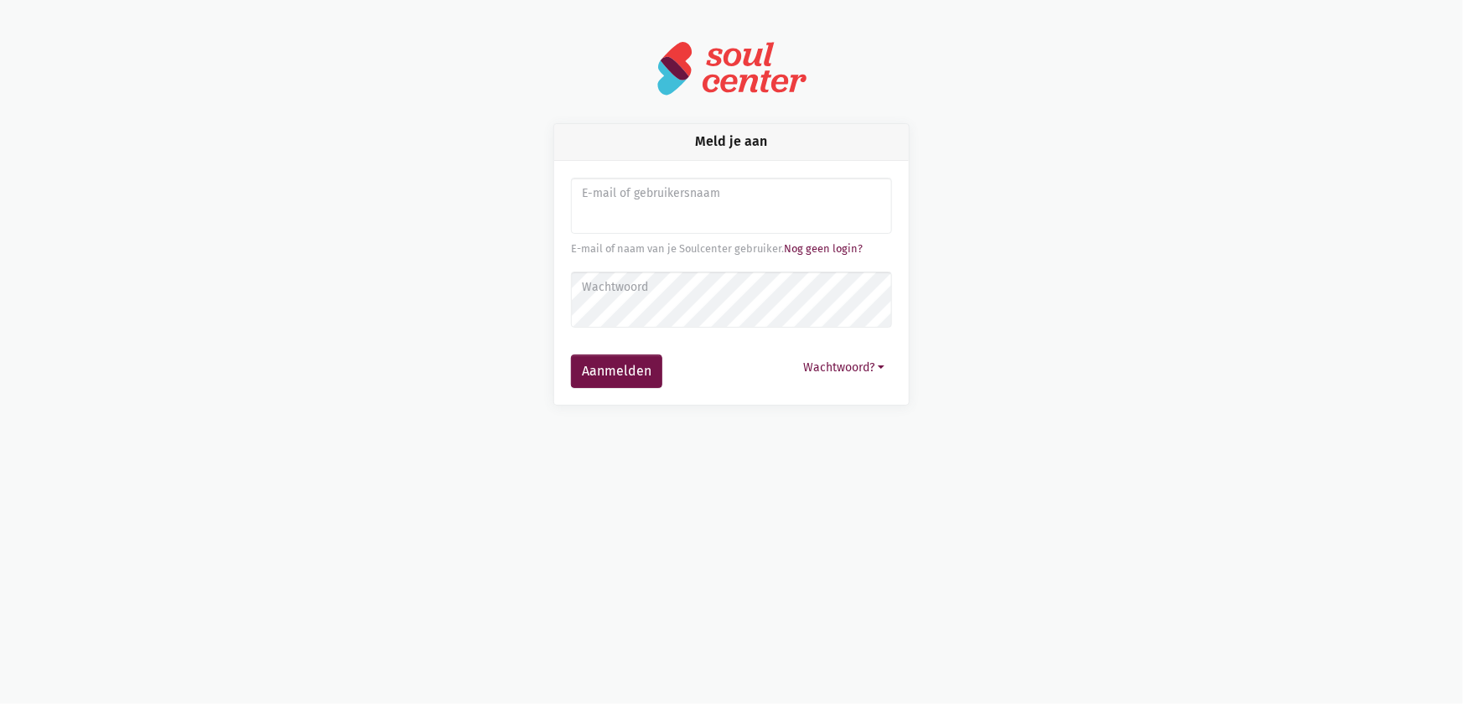
click at [638, 209] on input "Aanmelden" at bounding box center [731, 206] width 321 height 57
type input "sarahvds25@telenet.be"
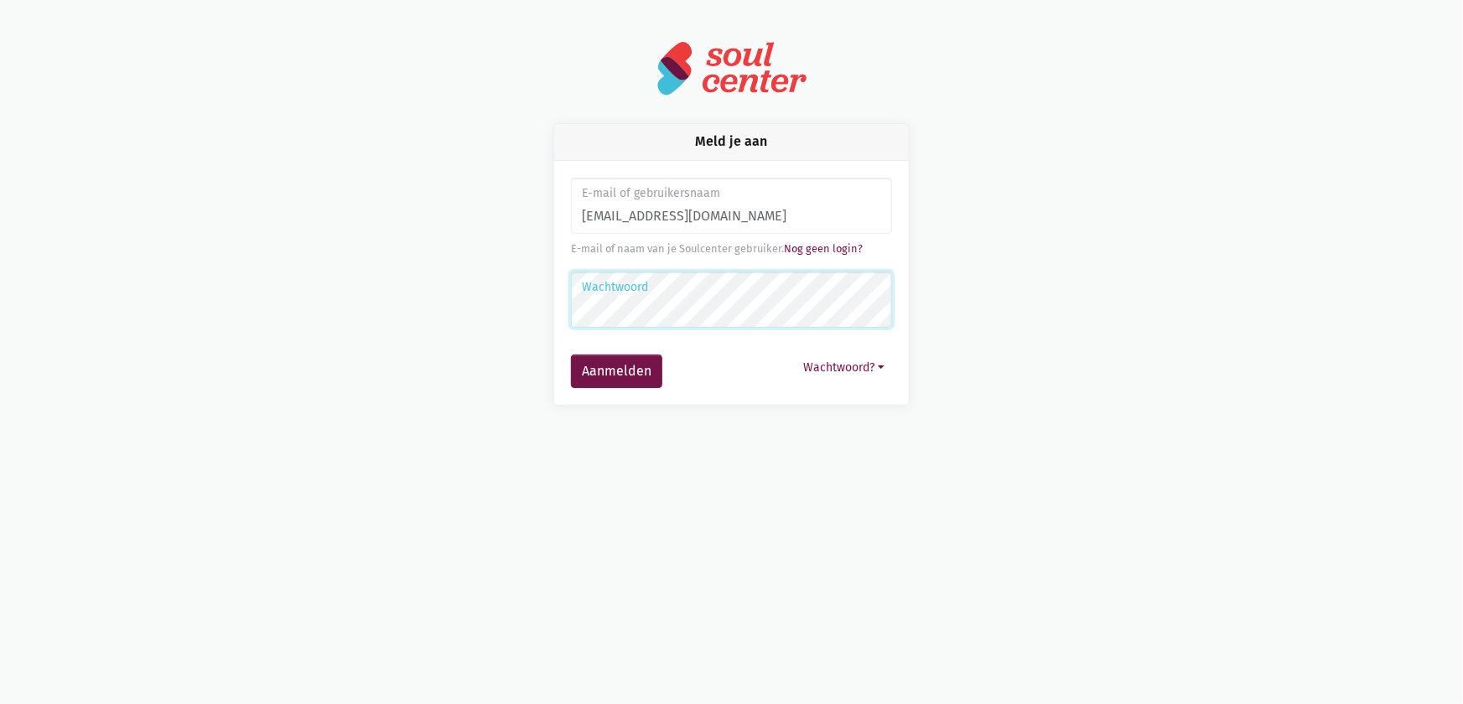
click at [571, 355] on button "Aanmelden" at bounding box center [616, 372] width 91 height 34
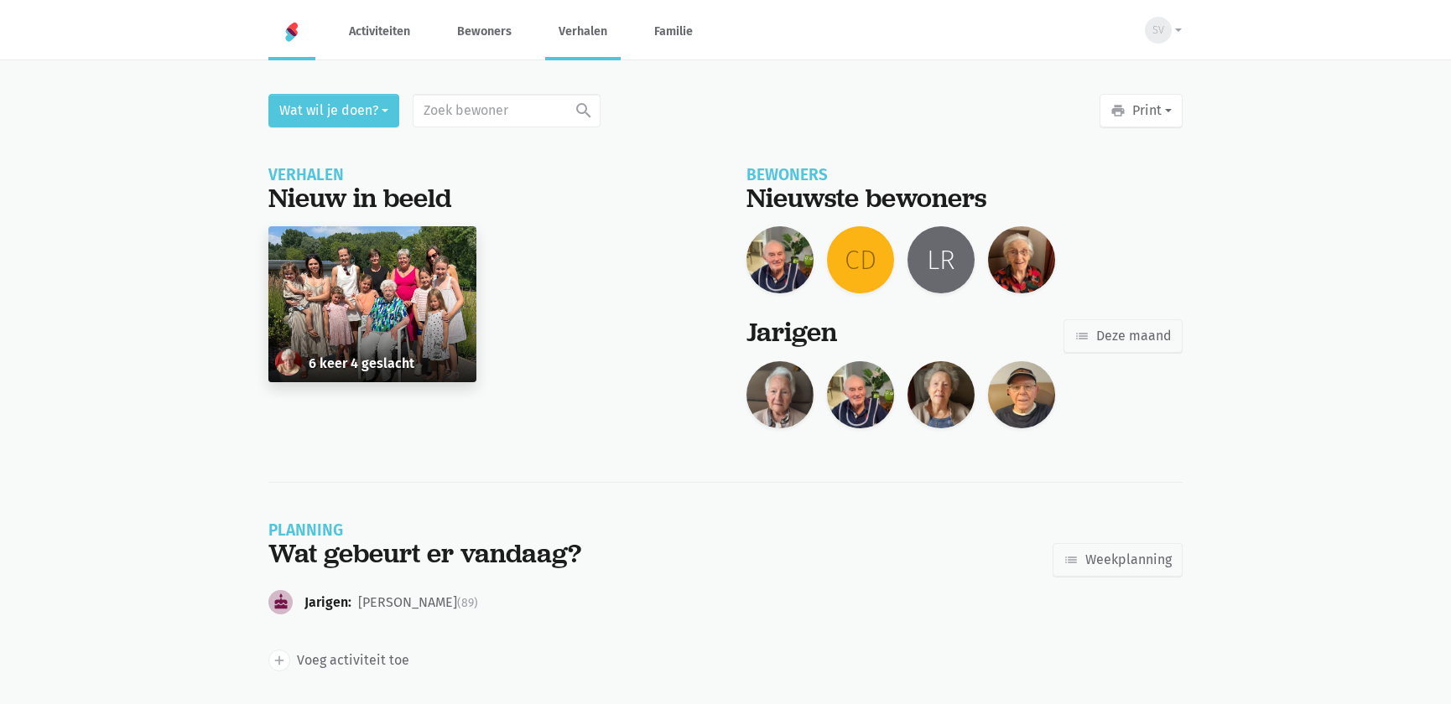
click at [584, 4] on link "Verhalen" at bounding box center [582, 31] width 75 height 56
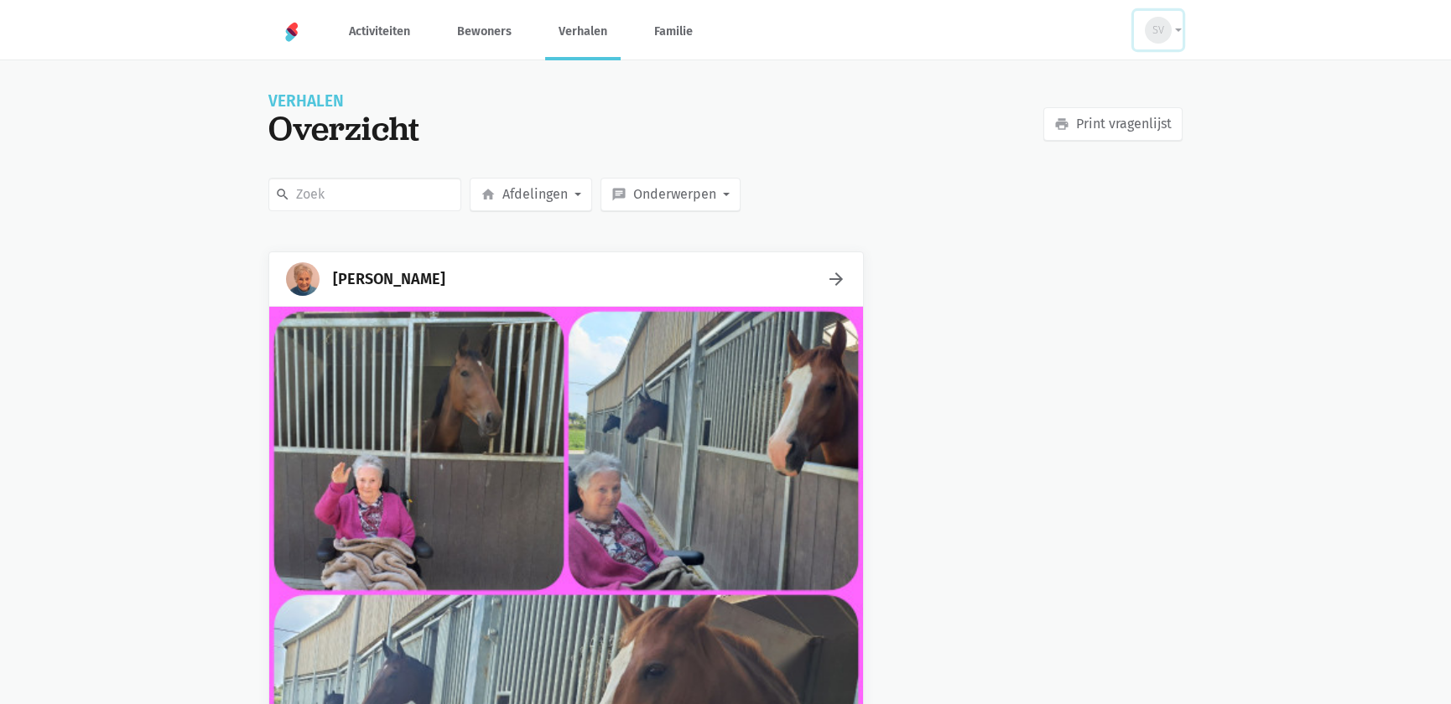
click at [1166, 34] on div "SV" at bounding box center [1158, 30] width 27 height 27
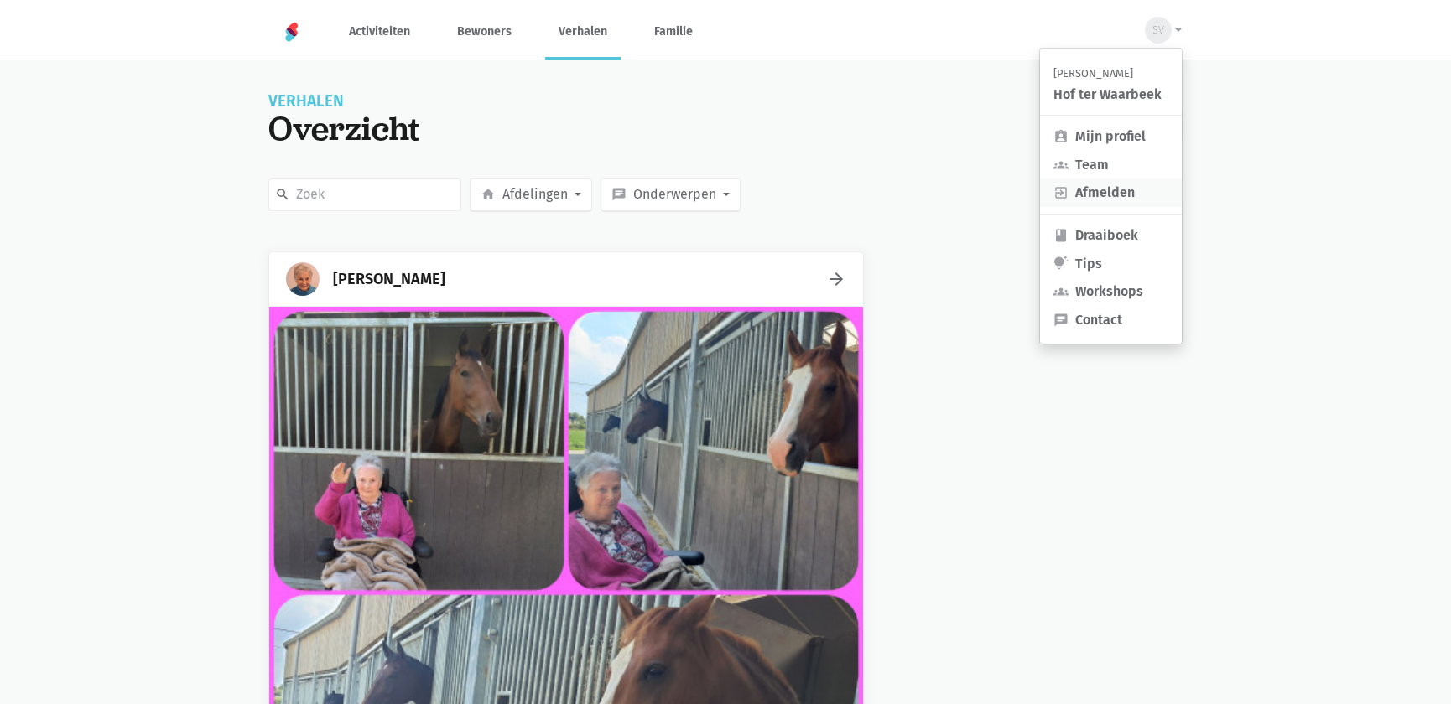
click at [1116, 192] on link "exit_to_app Afmelden" at bounding box center [1111, 193] width 142 height 29
